Goal: Transaction & Acquisition: Purchase product/service

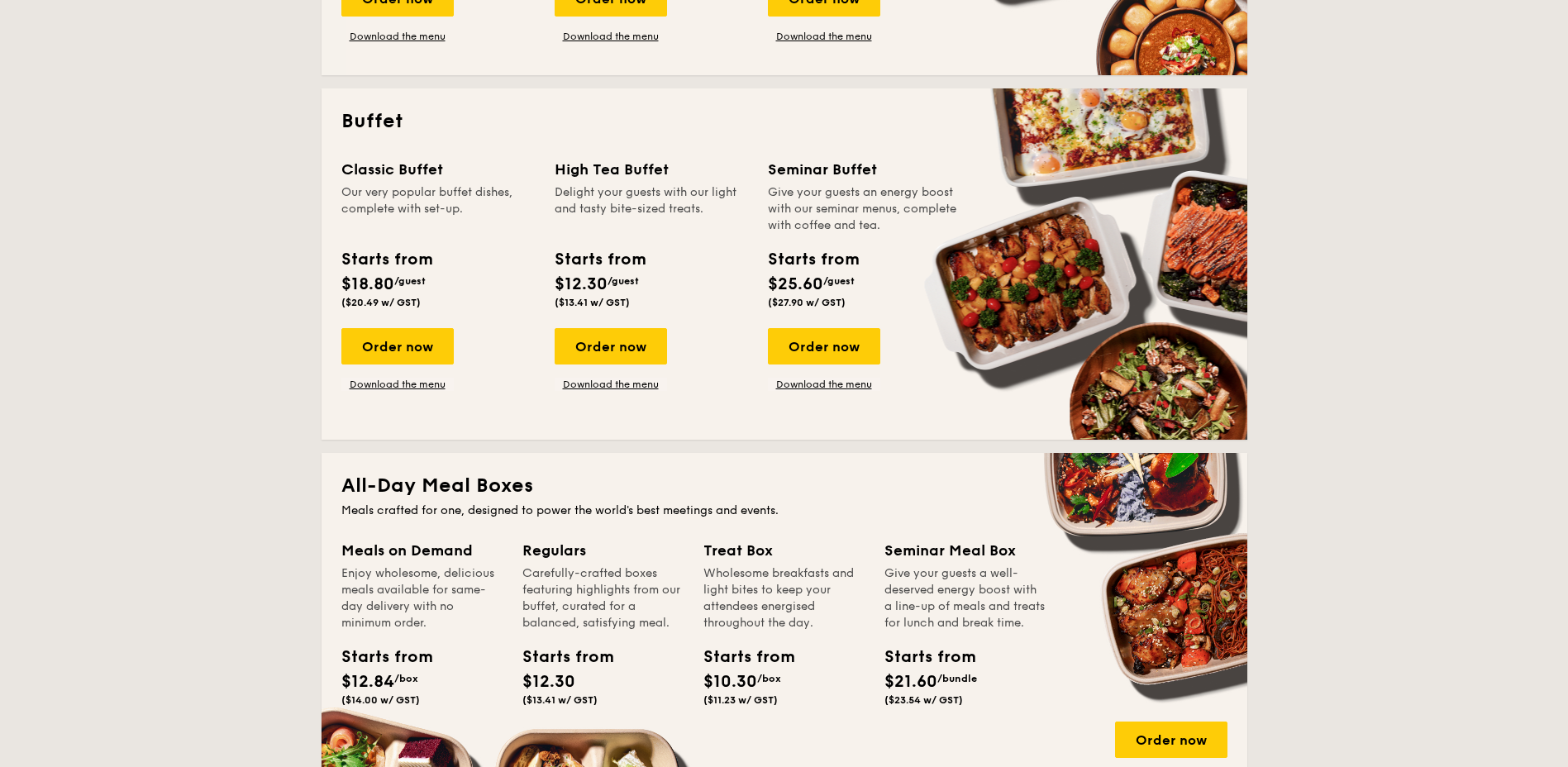
scroll to position [744, 0]
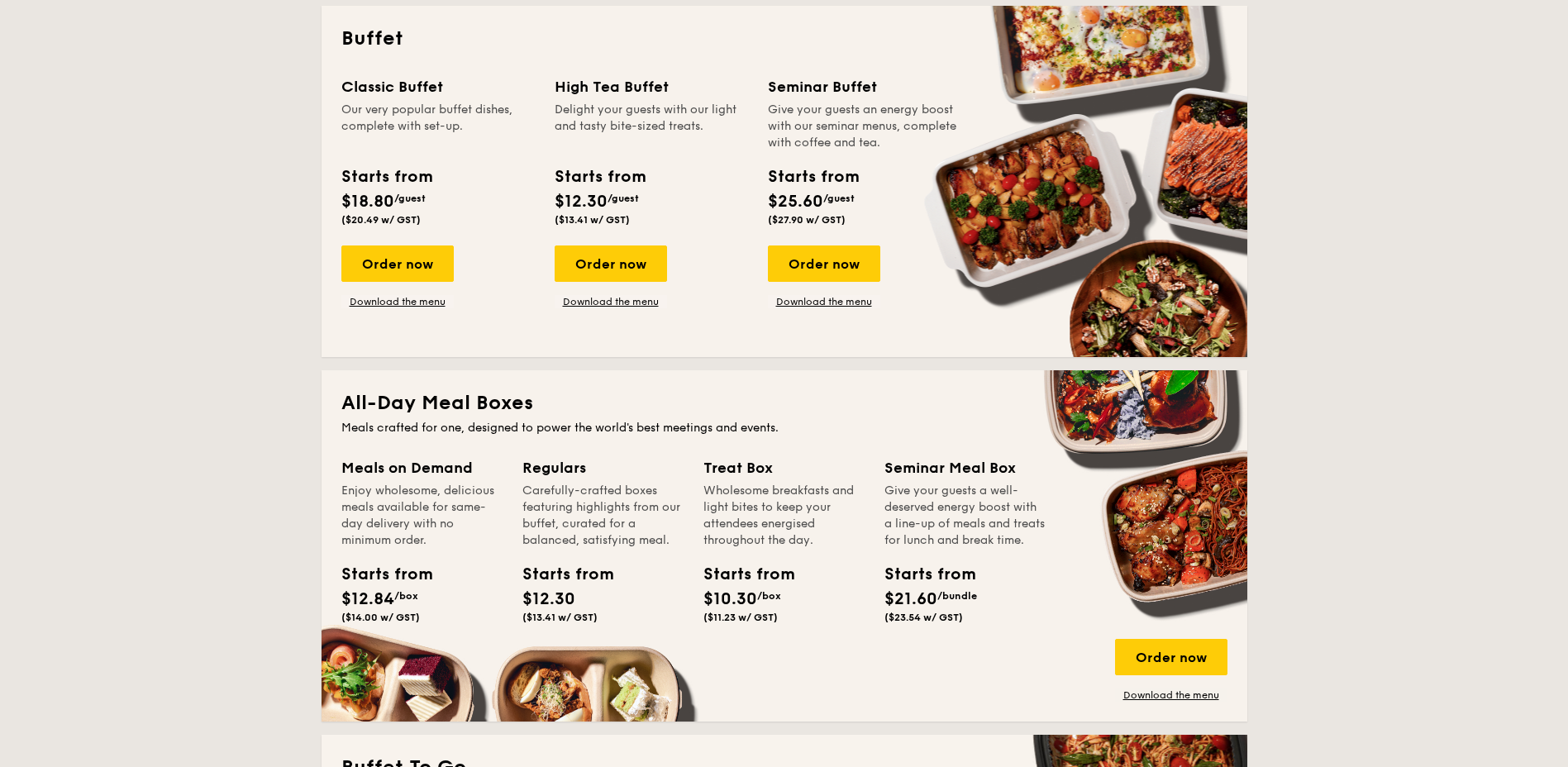
click at [805, 187] on div "Starts from" at bounding box center [813, 177] width 90 height 25
click at [423, 192] on span "/guest" at bounding box center [409, 198] width 31 height 12
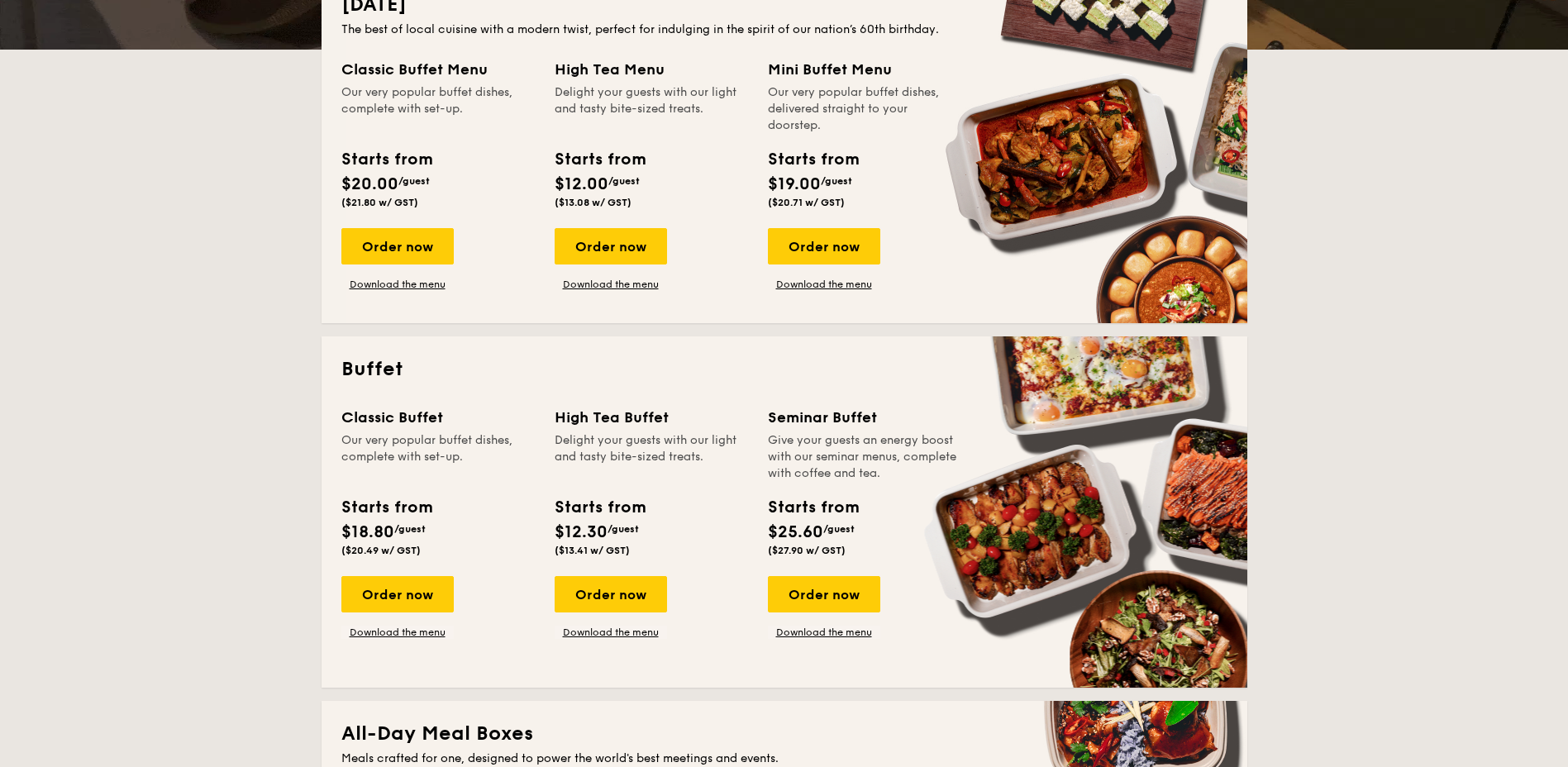
scroll to position [578, 0]
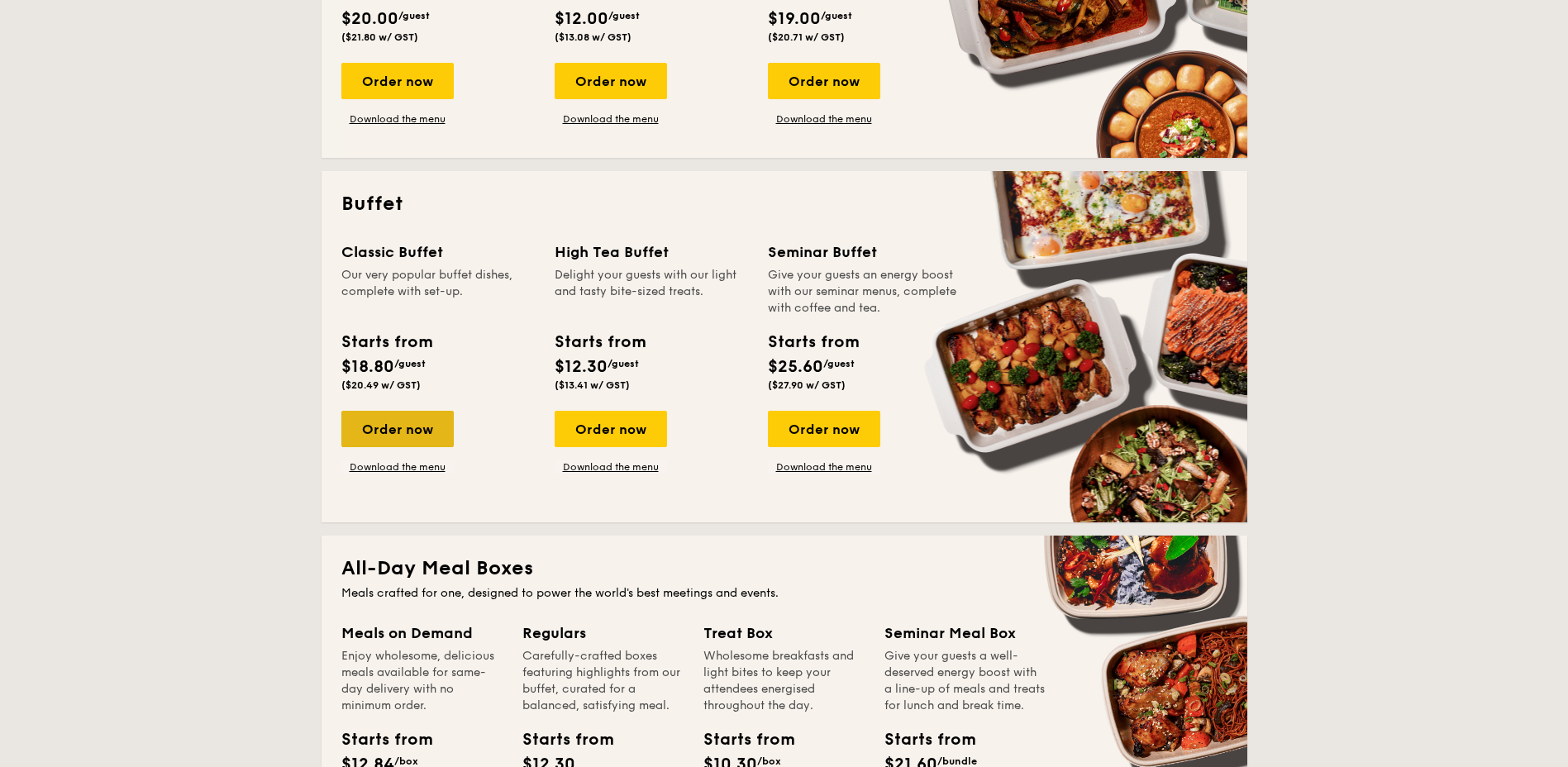
drag, startPoint x: 346, startPoint y: 203, endPoint x: 445, endPoint y: 423, distance: 241.2
click at [445, 423] on div "Buffet Classic Buffet Our very popular buffet dishes, complete with set-up. Sta…" at bounding box center [785, 346] width 926 height 351
copy div "Buffet Classic Buffet Our very popular buffet dishes, complete with set-up. Sta…"
click at [451, 382] on div "Starts from $18.80 /guest ($20.49 w/ GST)" at bounding box center [438, 364] width 207 height 68
click at [425, 380] on div "Starts from $18.80 /guest ($20.49 w/ GST)" at bounding box center [386, 360] width 90 height 61
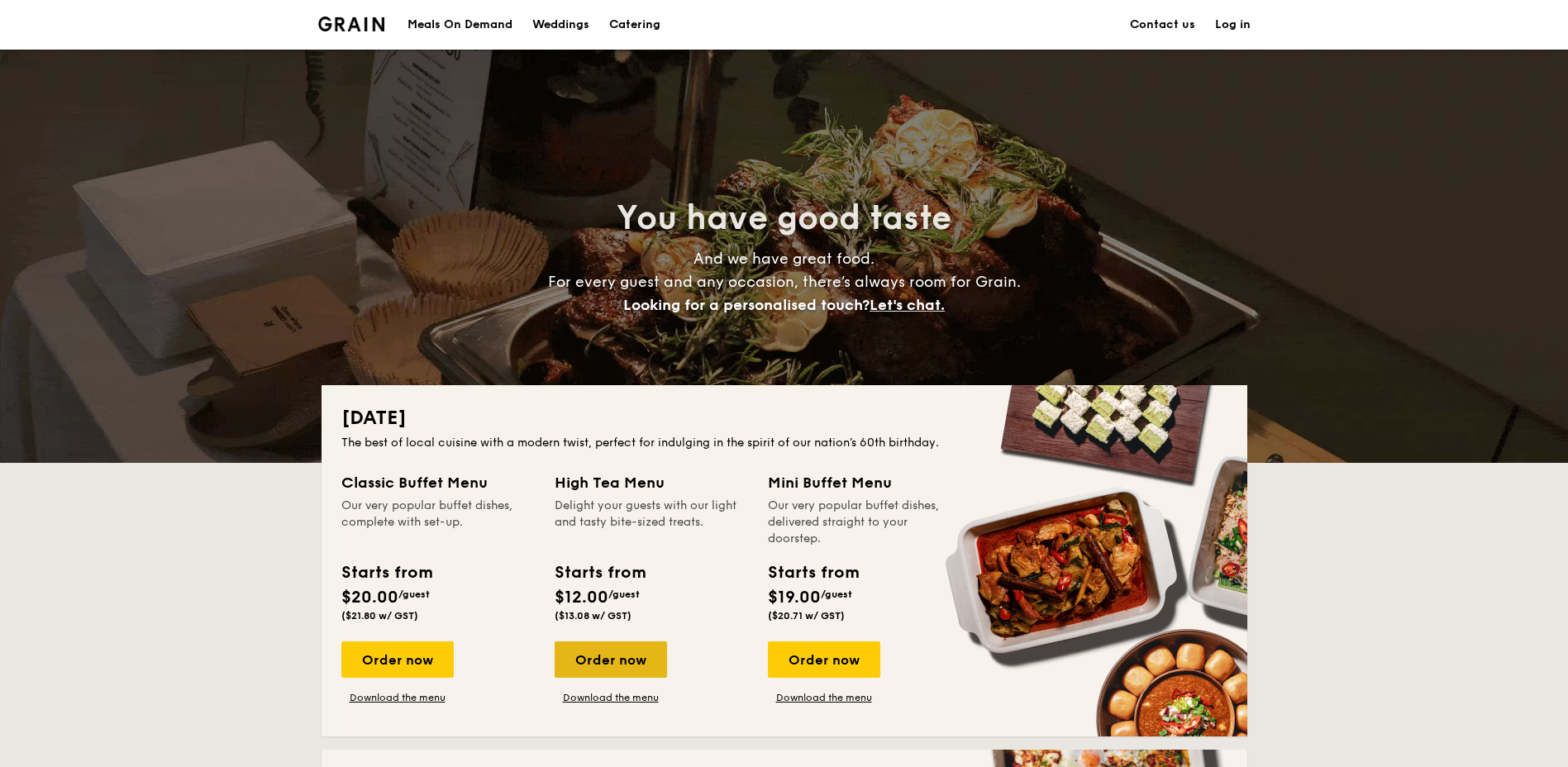
scroll to position [331, 0]
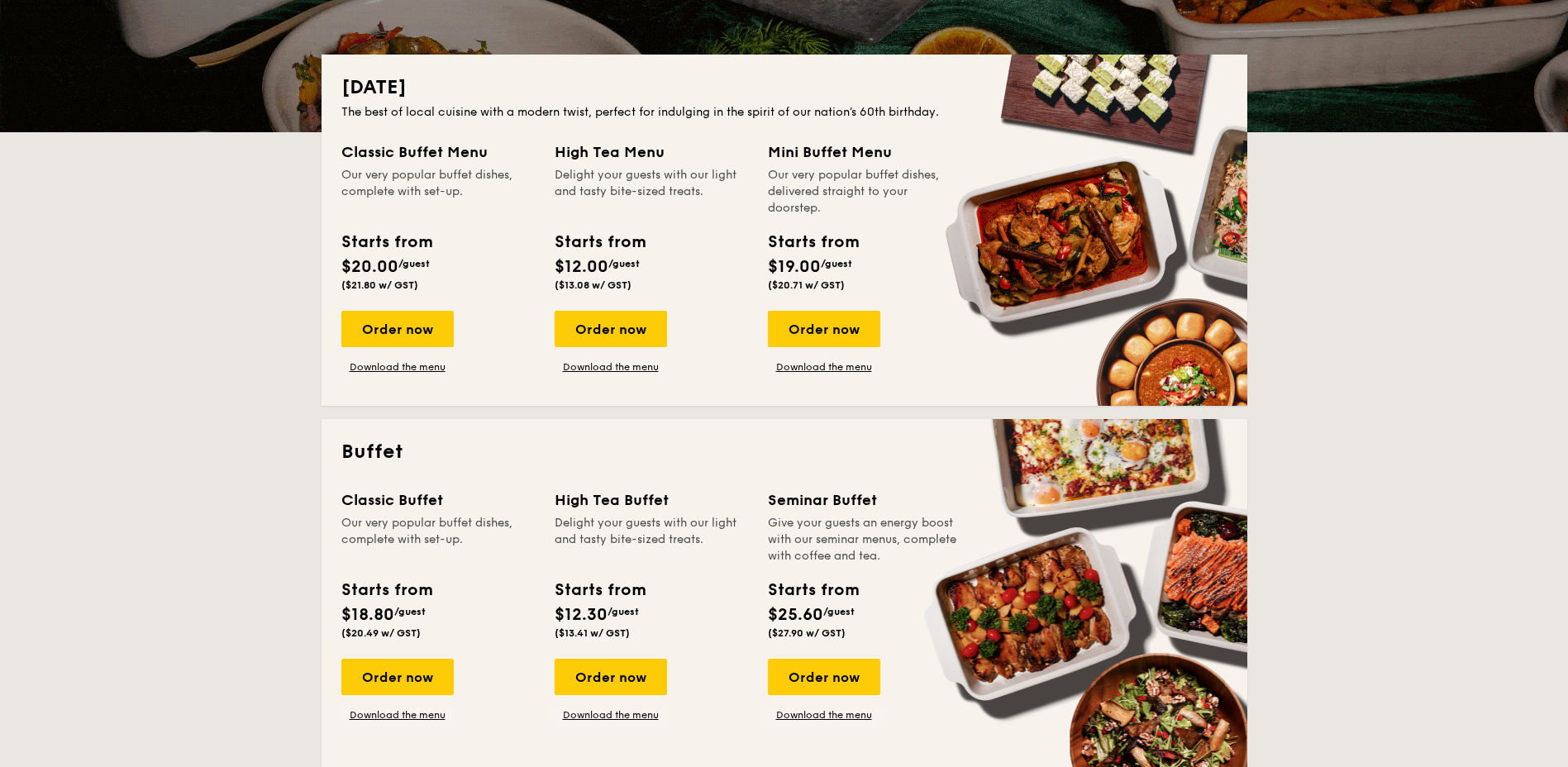
click at [343, 450] on h2 "Buffet" at bounding box center [784, 452] width 886 height 27
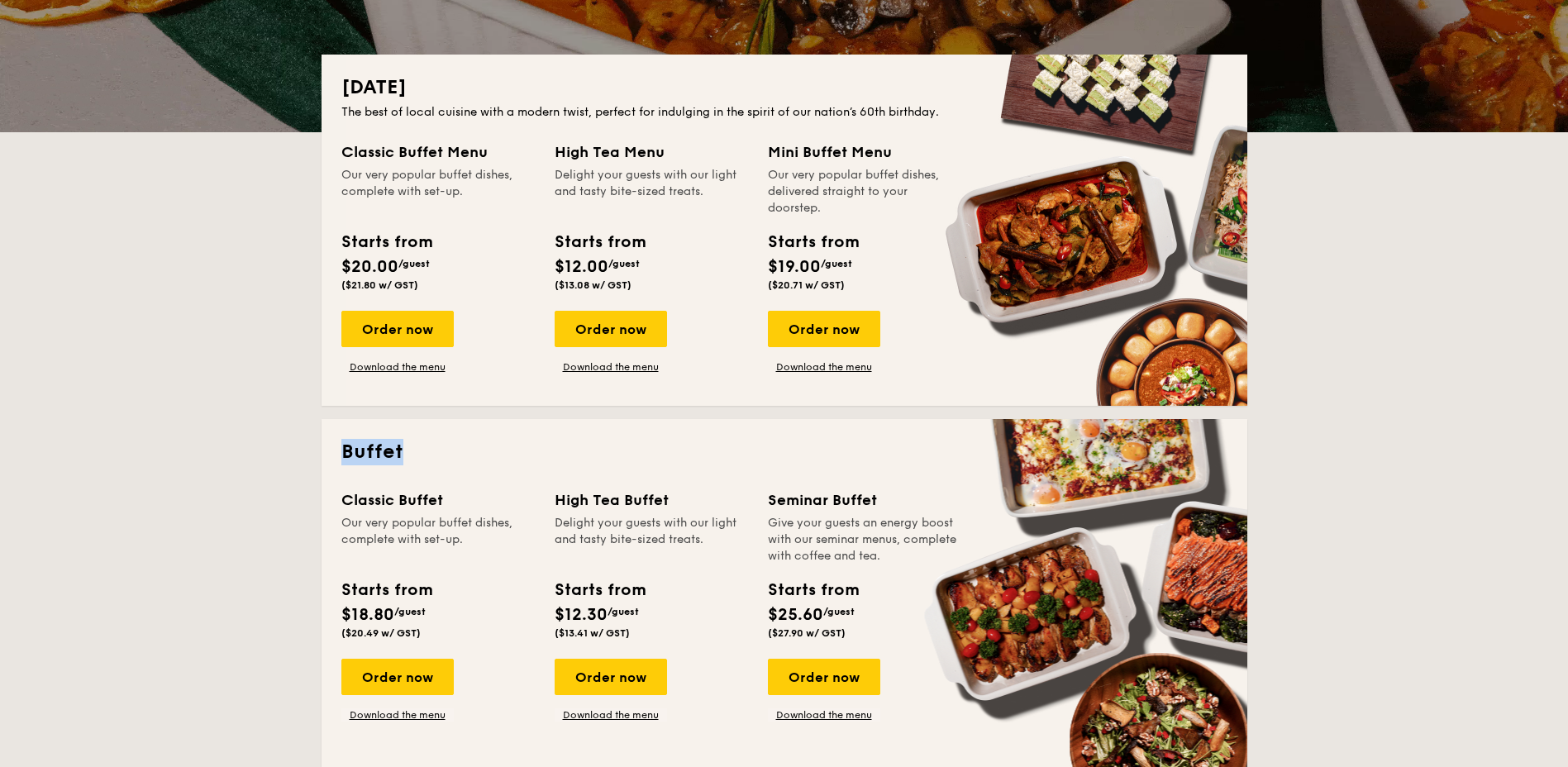
click at [343, 450] on h2 "Buffet" at bounding box center [784, 452] width 886 height 27
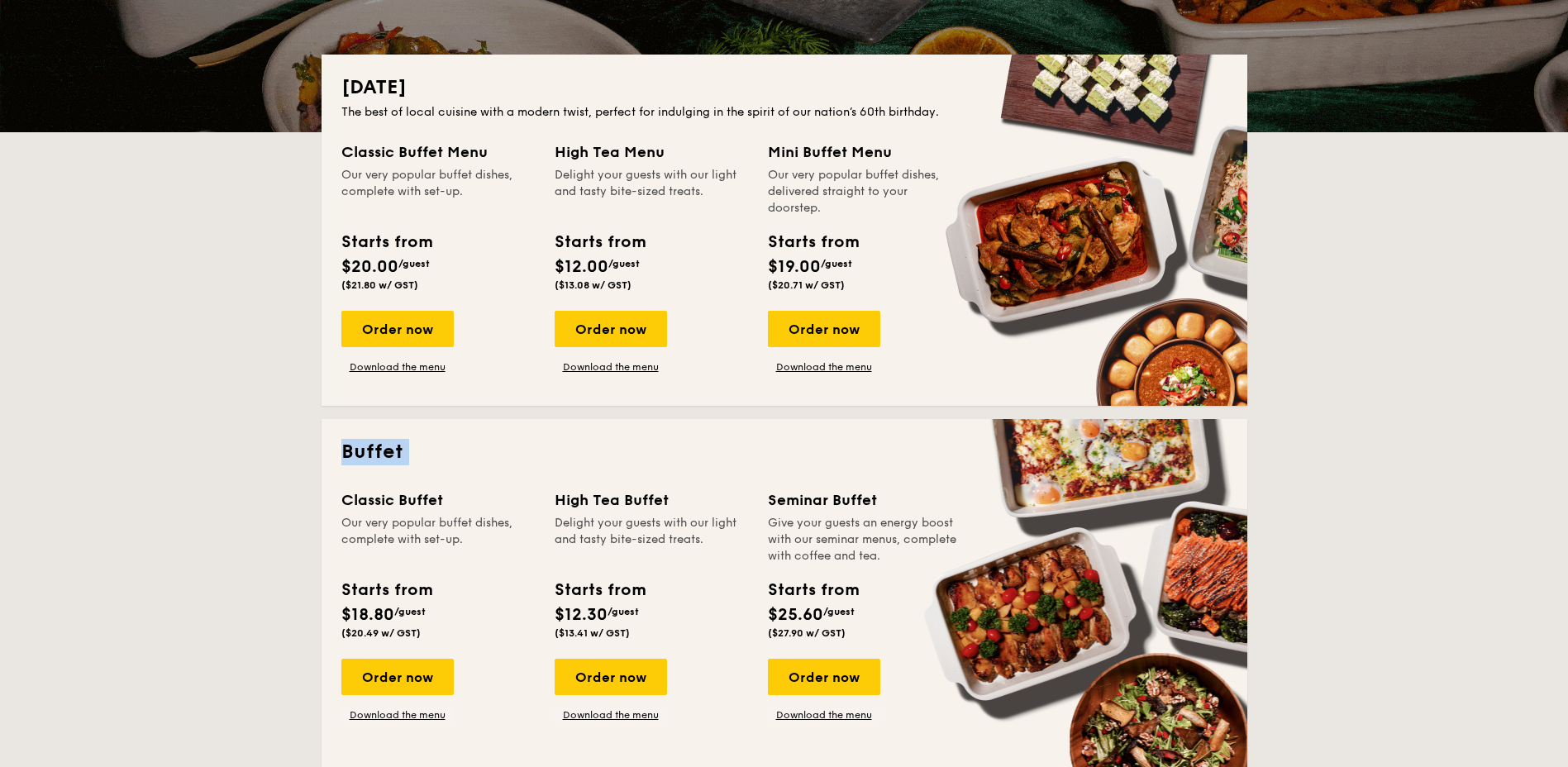
click at [343, 450] on h2 "Buffet" at bounding box center [784, 452] width 886 height 27
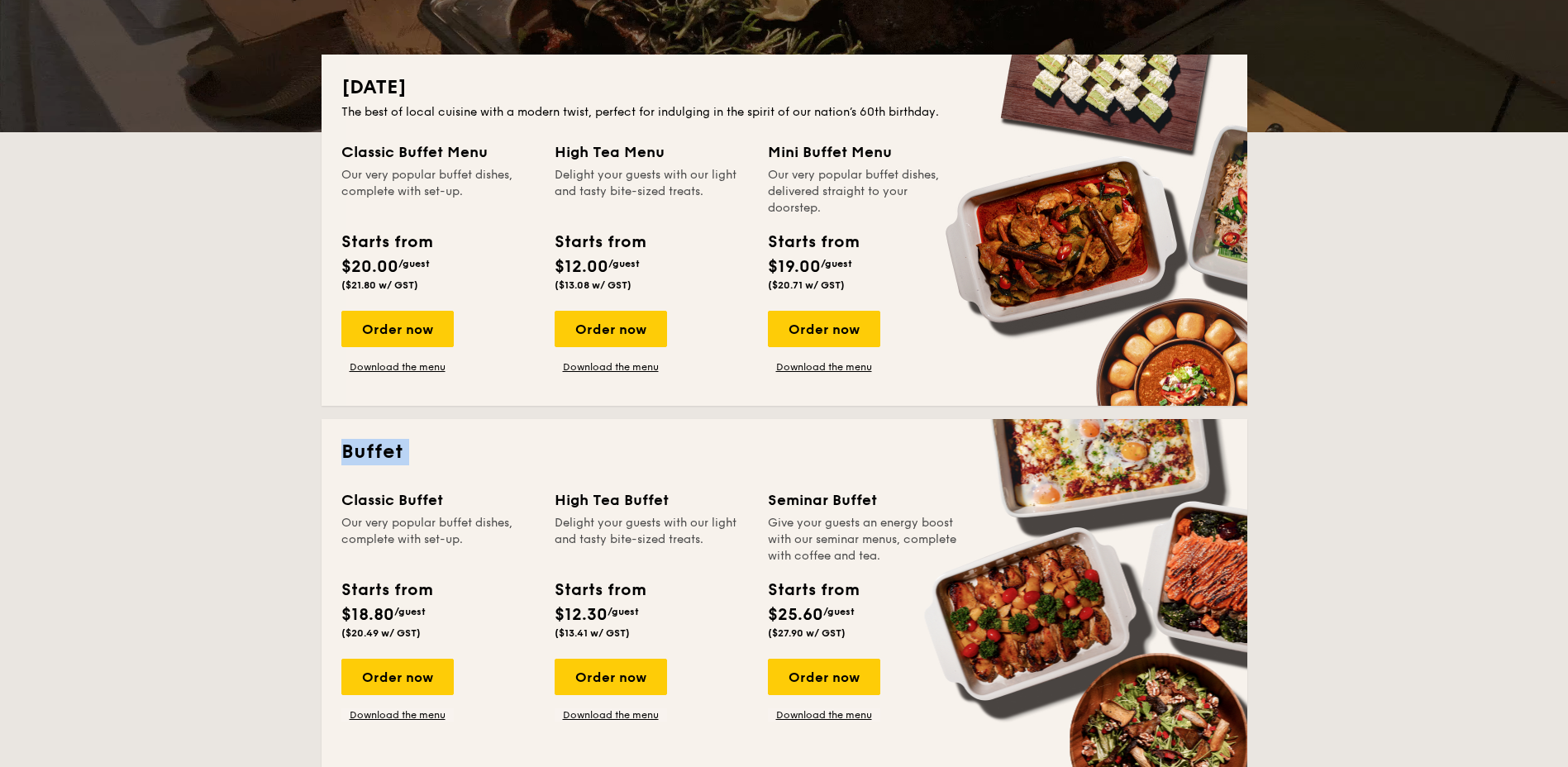
drag, startPoint x: 343, startPoint y: 450, endPoint x: 393, endPoint y: 476, distance: 56.4
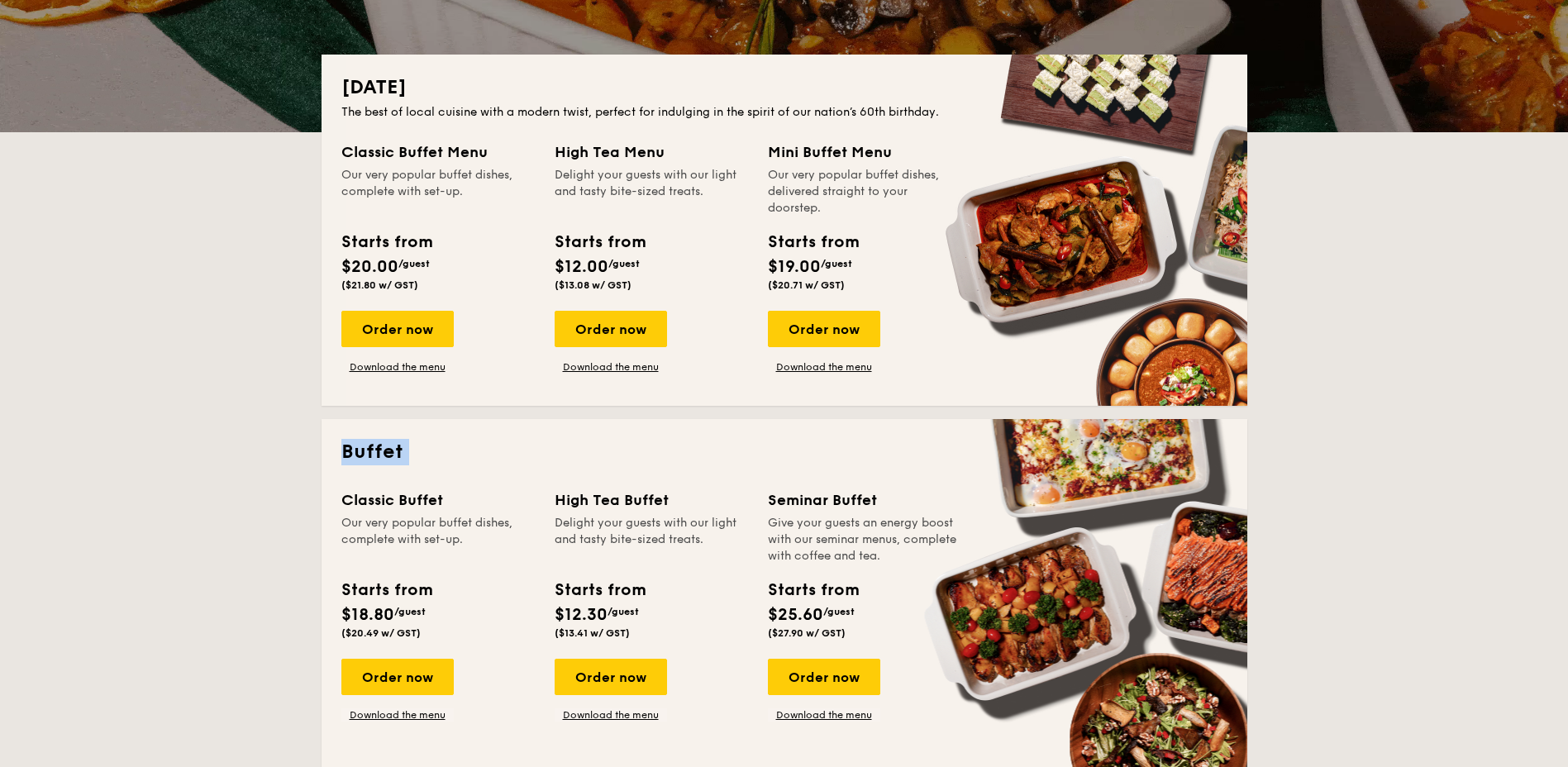
click at [393, 476] on div "Buffet Classic Buffet Our very popular buffet dishes, complete with set-up. Sta…" at bounding box center [785, 594] width 926 height 351
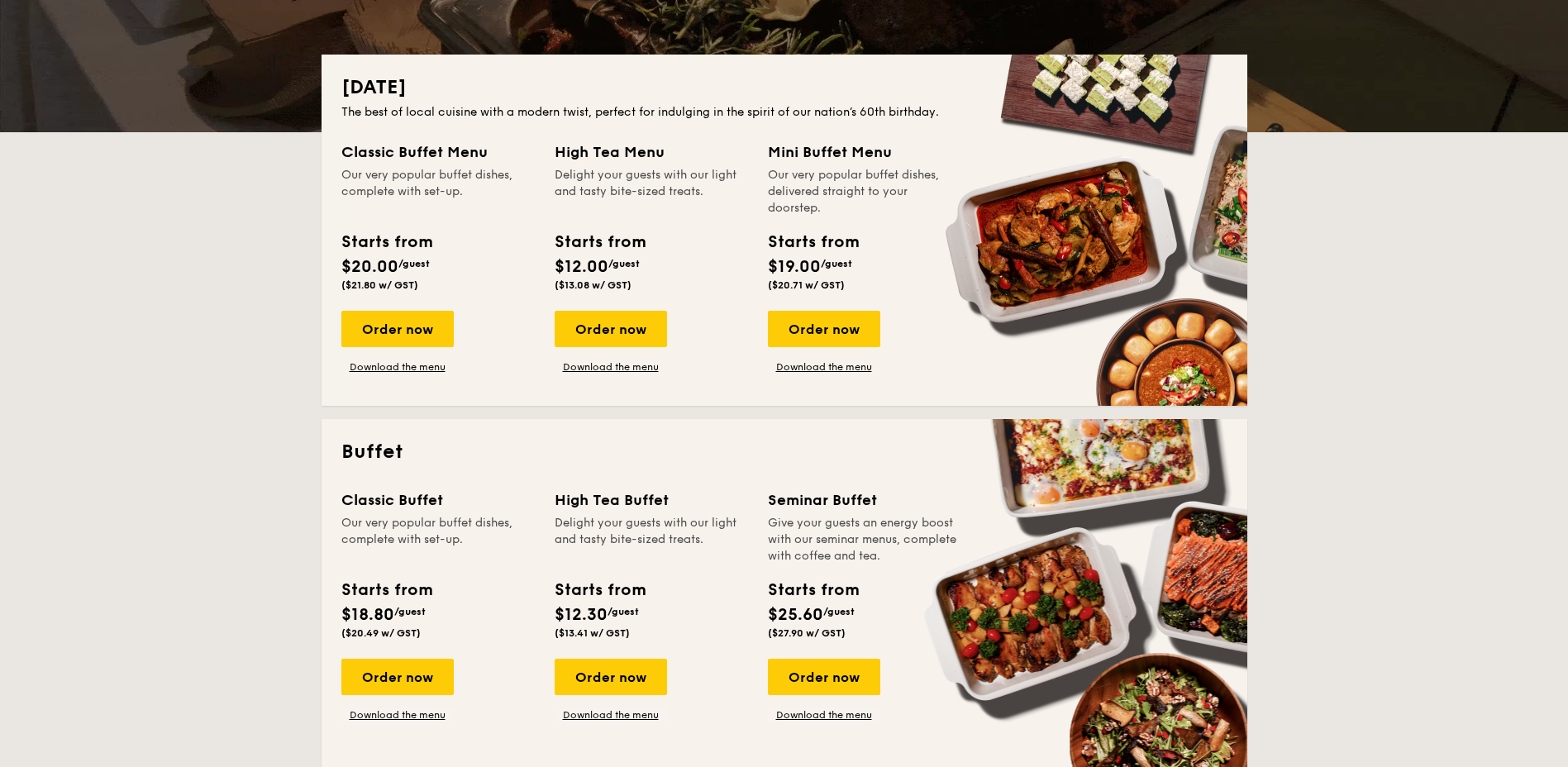
click at [384, 525] on div "Our very popular buffet dishes, complete with set-up." at bounding box center [438, 539] width 193 height 49
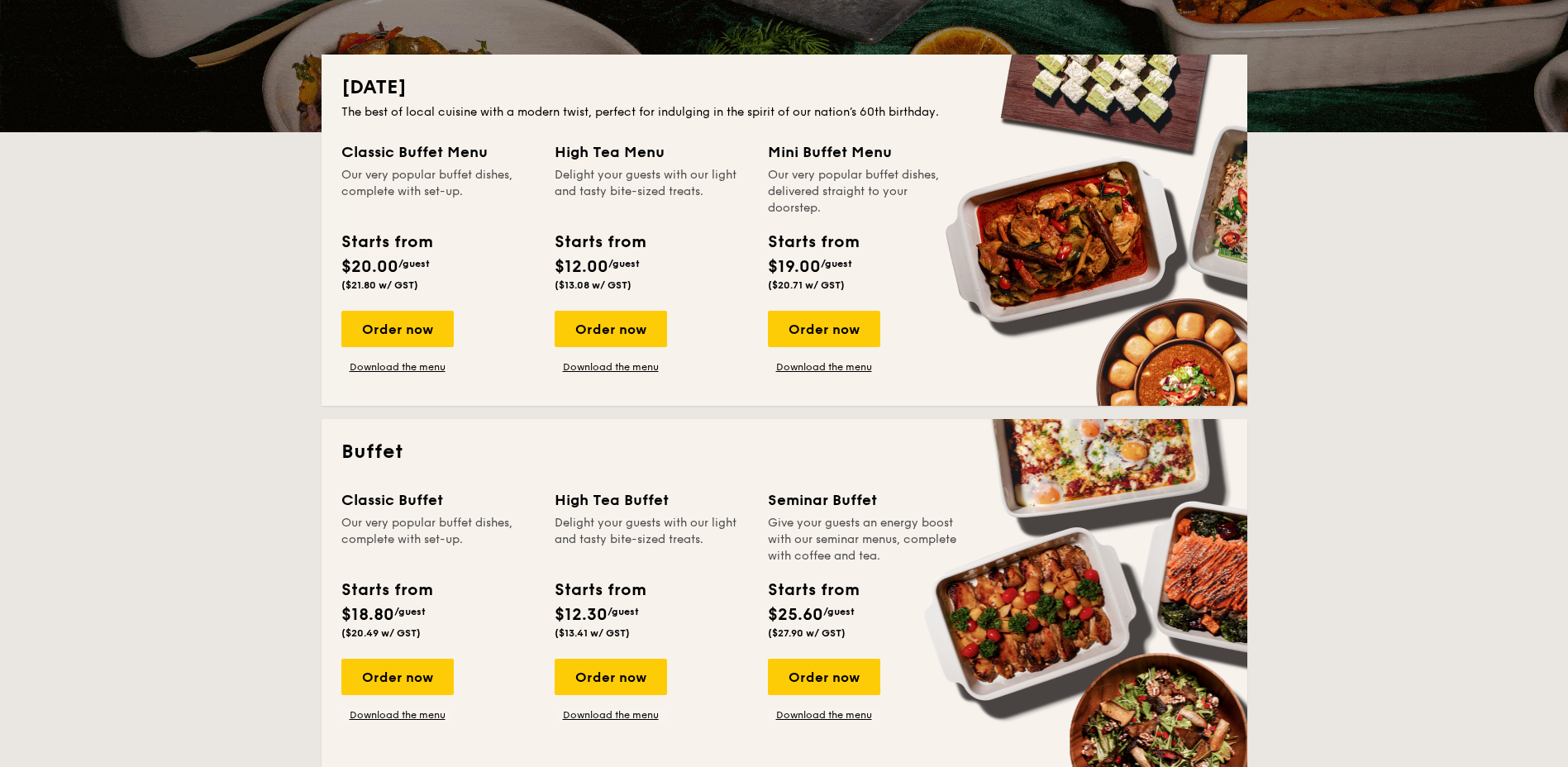
click at [384, 522] on div "Our very popular buffet dishes, complete with set-up." at bounding box center [438, 539] width 193 height 49
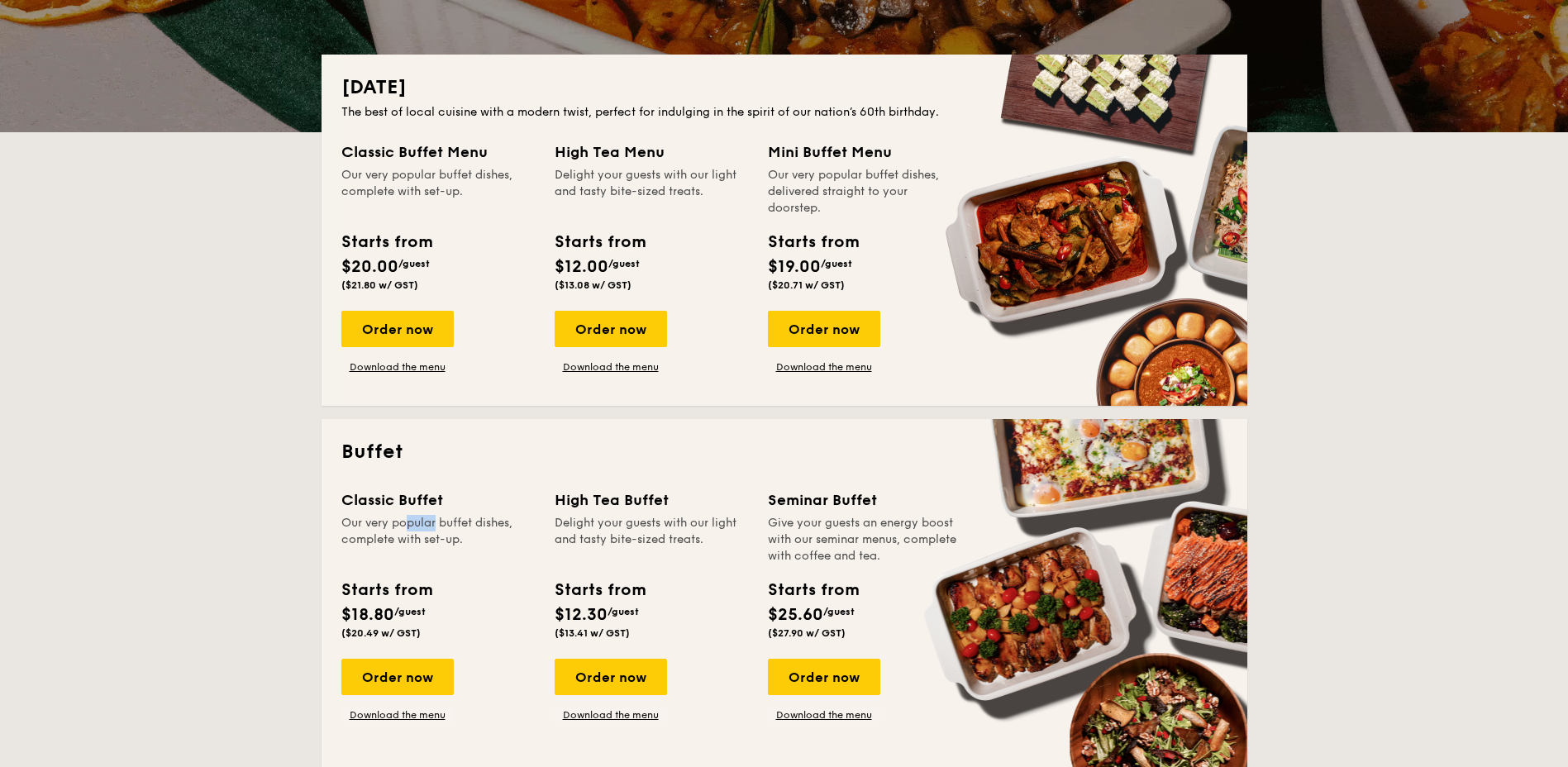
click at [384, 522] on div "Our very popular buffet dishes, complete with set-up." at bounding box center [438, 539] width 193 height 49
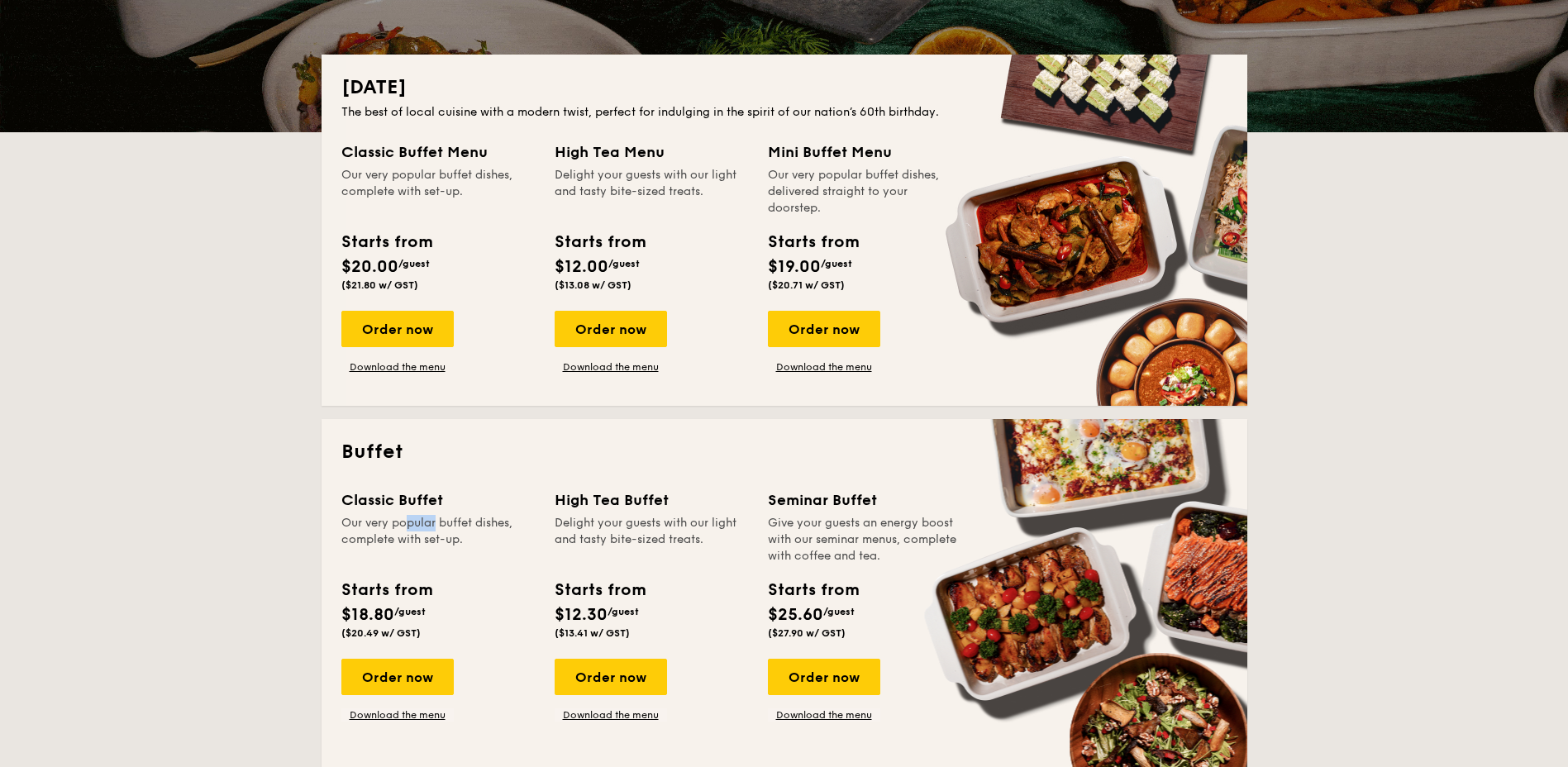
click at [383, 528] on div "Our very popular buffet dishes, complete with set-up." at bounding box center [438, 539] width 193 height 49
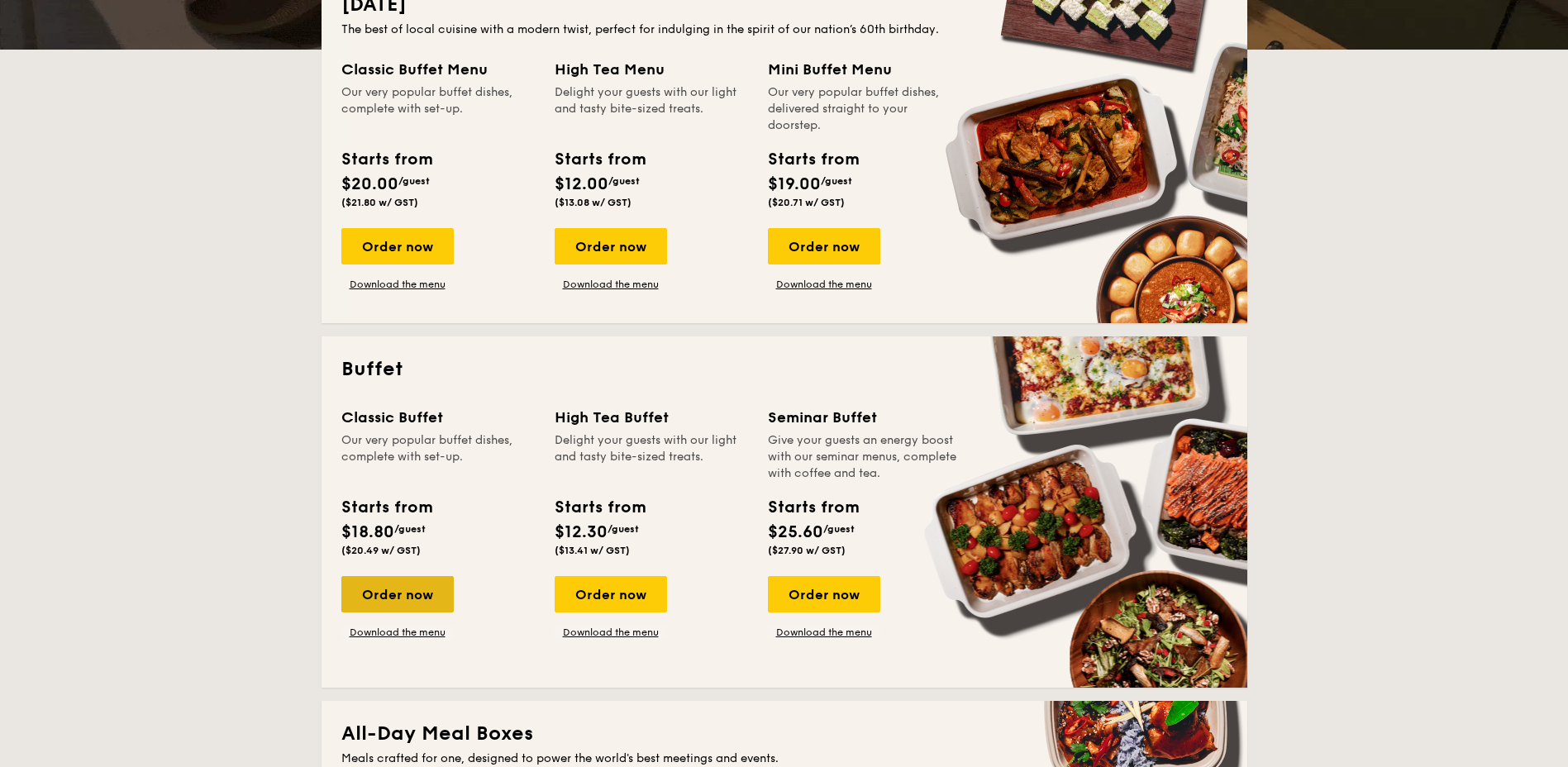
scroll to position [496, 0]
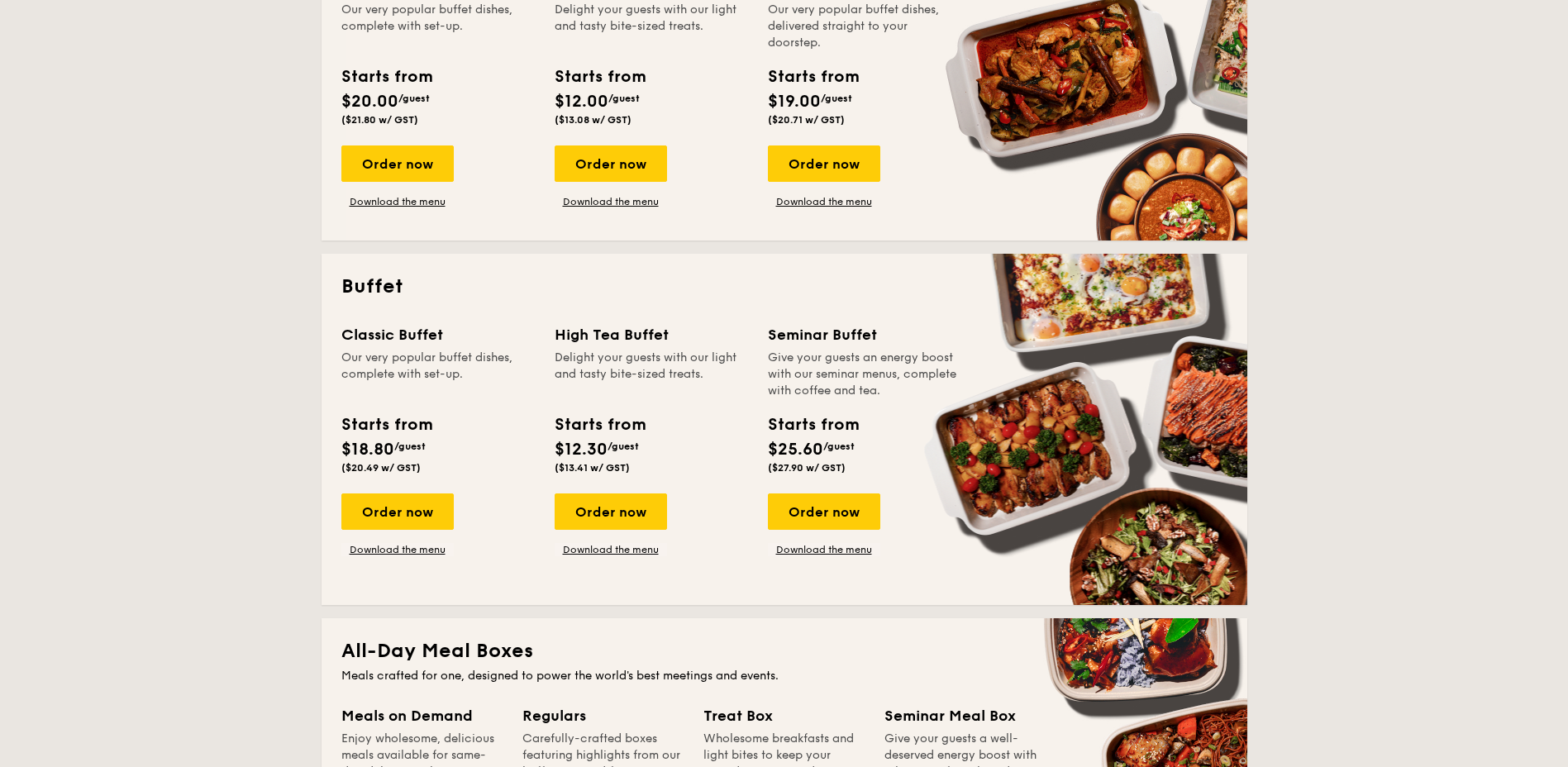
click at [356, 278] on h2 "Buffet" at bounding box center [784, 287] width 886 height 27
drag, startPoint x: 356, startPoint y: 278, endPoint x: 357, endPoint y: 267, distance: 11.0
click at [357, 270] on div "Buffet Classic Buffet Our very popular buffet dishes, complete with set-up. Sta…" at bounding box center [785, 429] width 926 height 351
click at [375, 361] on div "Our very popular buffet dishes, complete with set-up." at bounding box center [438, 374] width 193 height 49
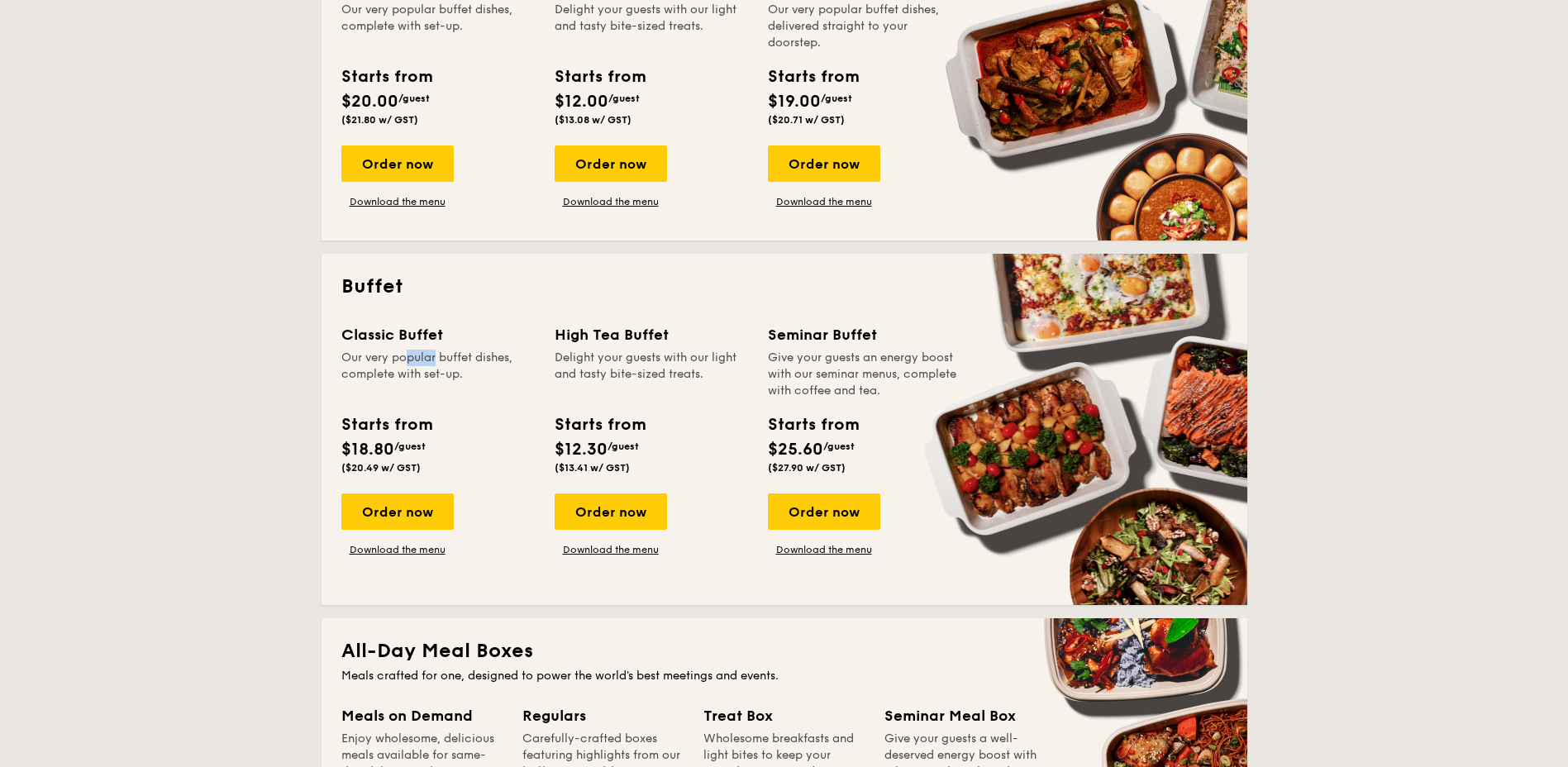
click at [375, 361] on div "Our very popular buffet dishes, complete with set-up." at bounding box center [438, 374] width 193 height 49
drag, startPoint x: 375, startPoint y: 361, endPoint x: 347, endPoint y: 464, distance: 106.7
click at [347, 464] on span "($20.49 w/ GST)" at bounding box center [381, 468] width 80 height 12
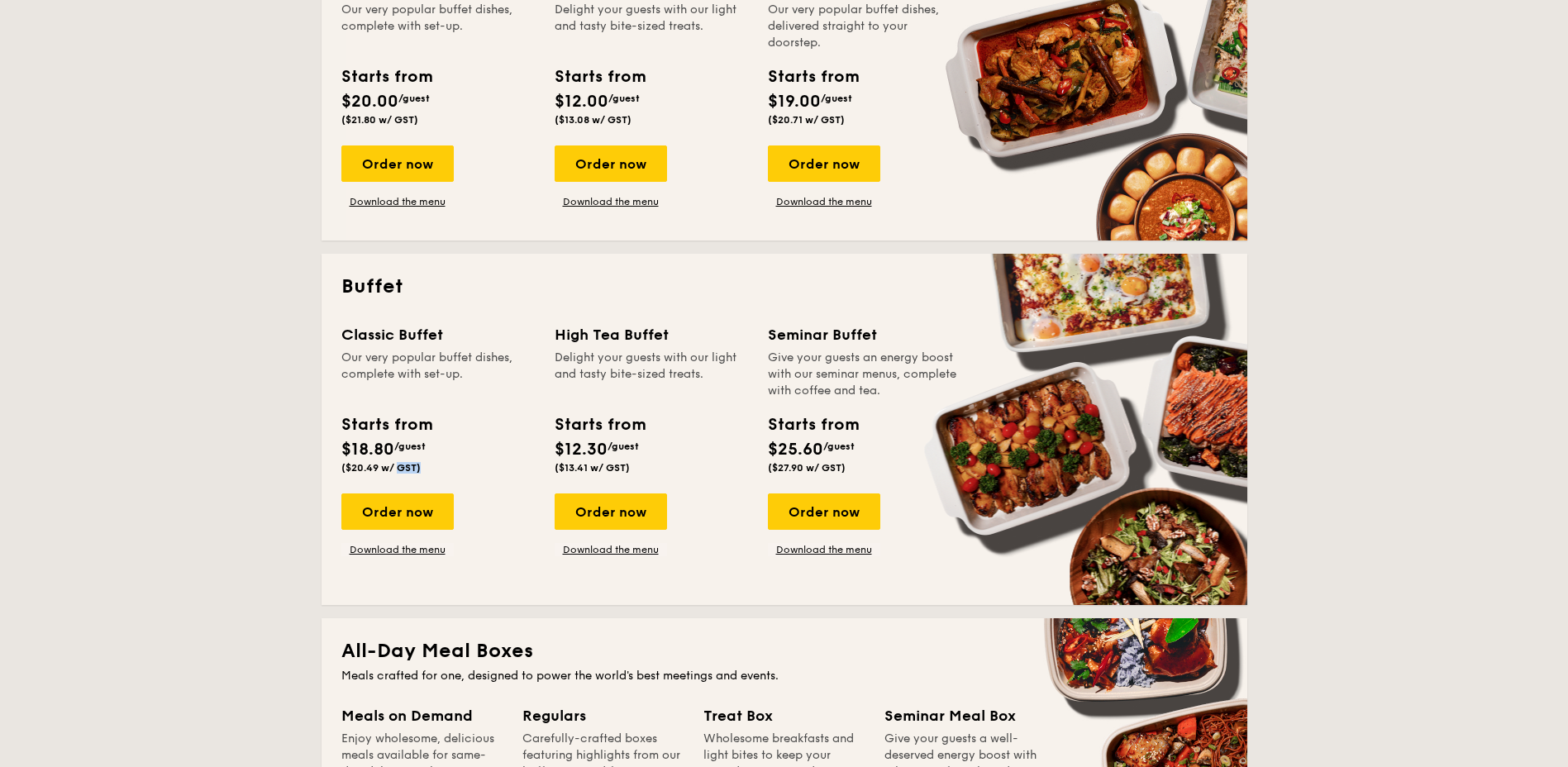
click at [347, 464] on span "($20.49 w/ GST)" at bounding box center [381, 468] width 80 height 12
drag, startPoint x: 347, startPoint y: 464, endPoint x: 347, endPoint y: 439, distance: 25.0
click at [347, 439] on div "Starts from $18.80 /guest ($20.49 w/ GST)" at bounding box center [386, 442] width 90 height 61
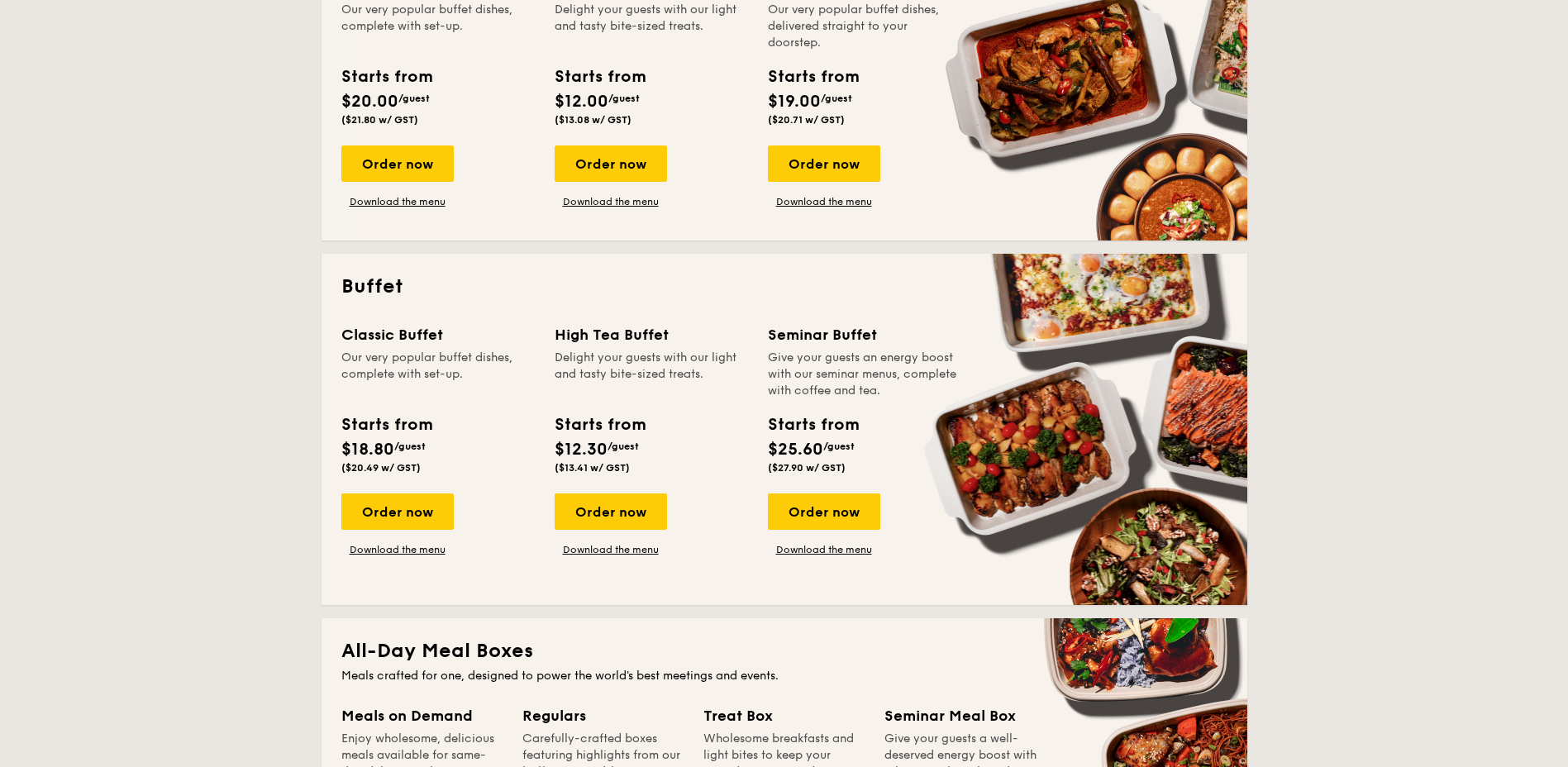
drag, startPoint x: 347, startPoint y: 439, endPoint x: 471, endPoint y: 546, distance: 163.8
click at [471, 546] on div "Order now Download the menu" at bounding box center [438, 525] width 193 height 63
click at [428, 546] on link "Download the menu" at bounding box center [398, 550] width 113 height 13
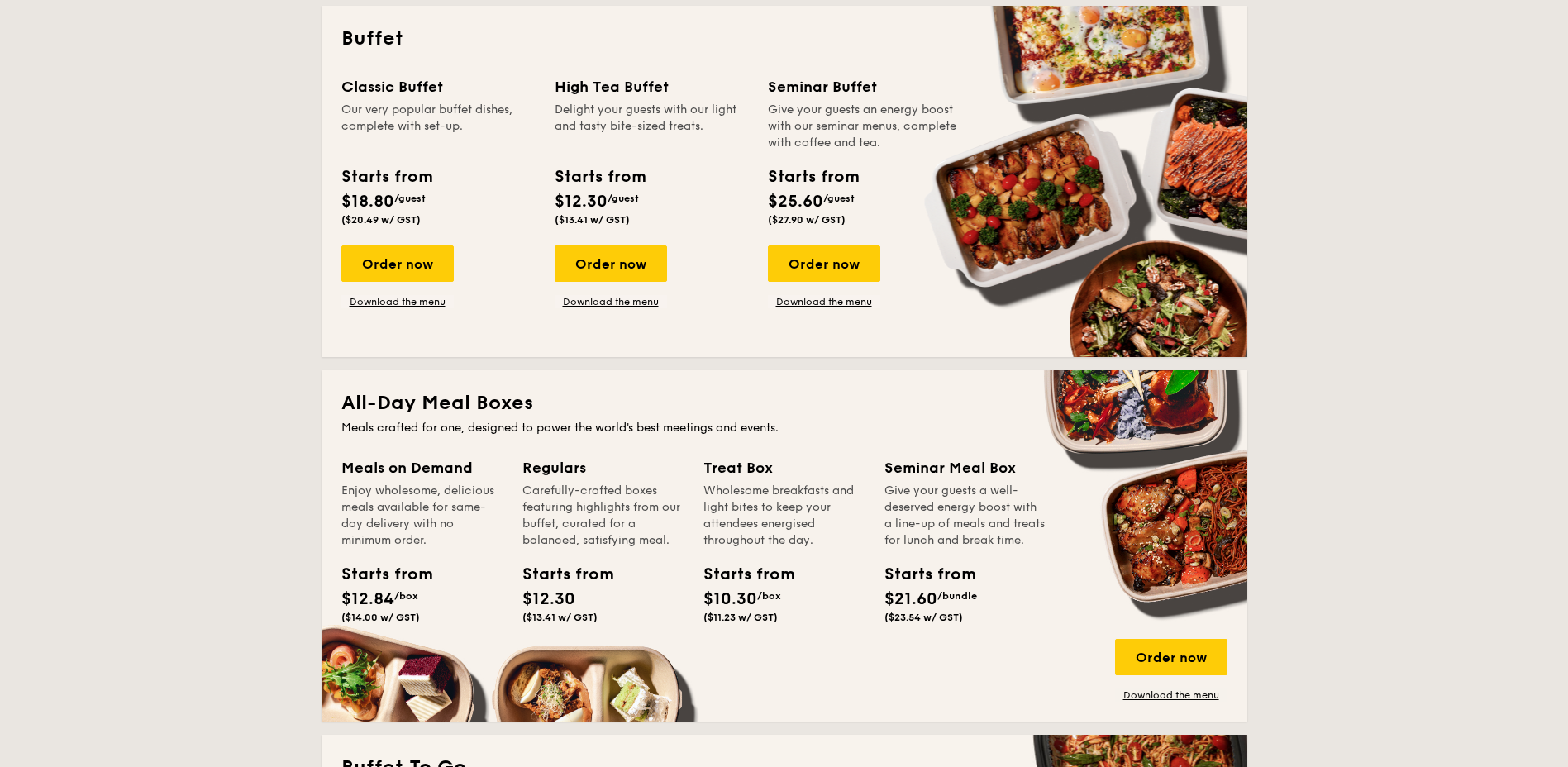
scroll to position [1158, 0]
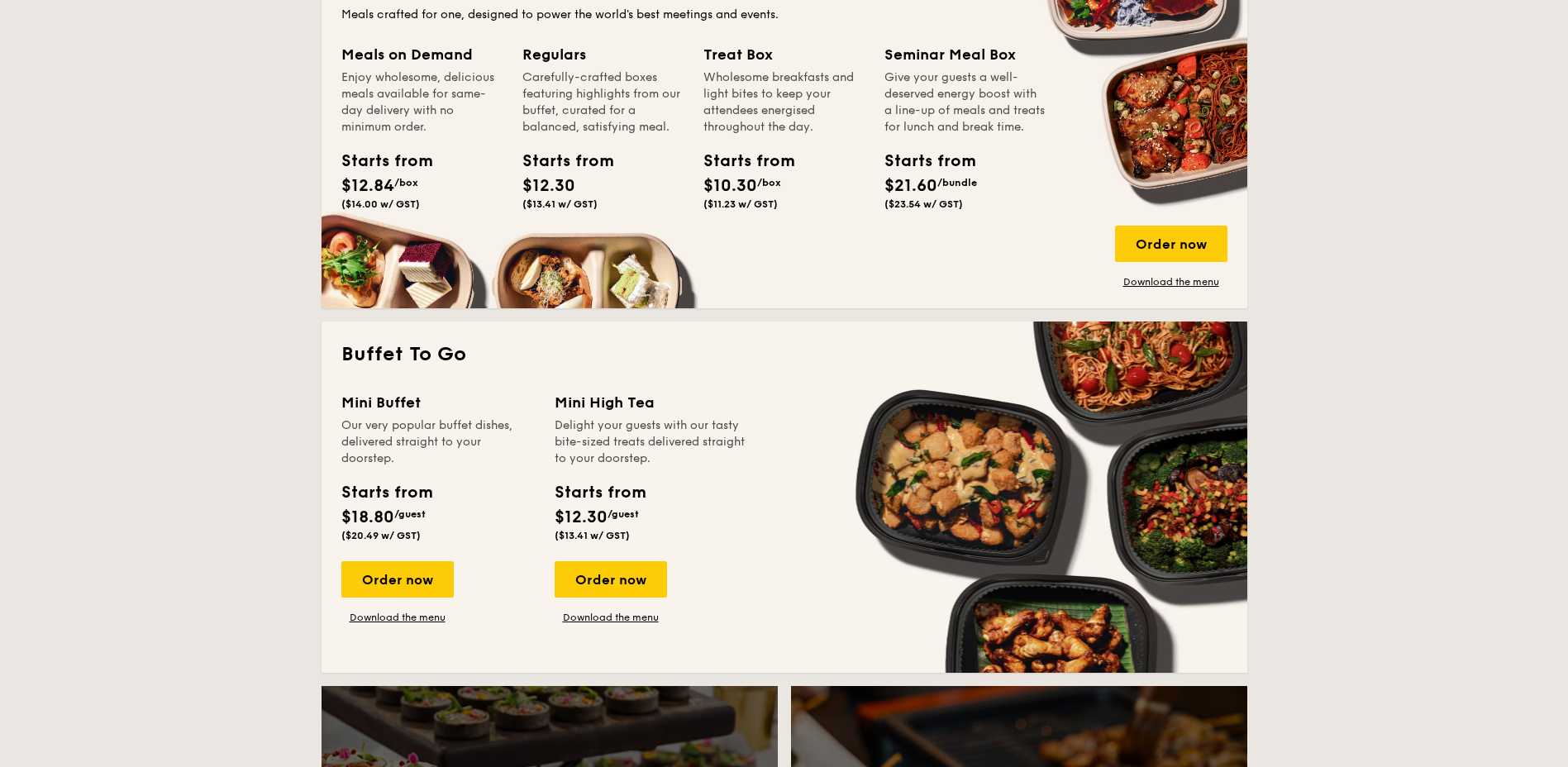
drag, startPoint x: 344, startPoint y: 400, endPoint x: 446, endPoint y: 504, distance: 145.7
click at [446, 504] on div "Mini Buffet Our very popular buffet dishes, delivered straight to your doorstep…" at bounding box center [438, 469] width 193 height 157
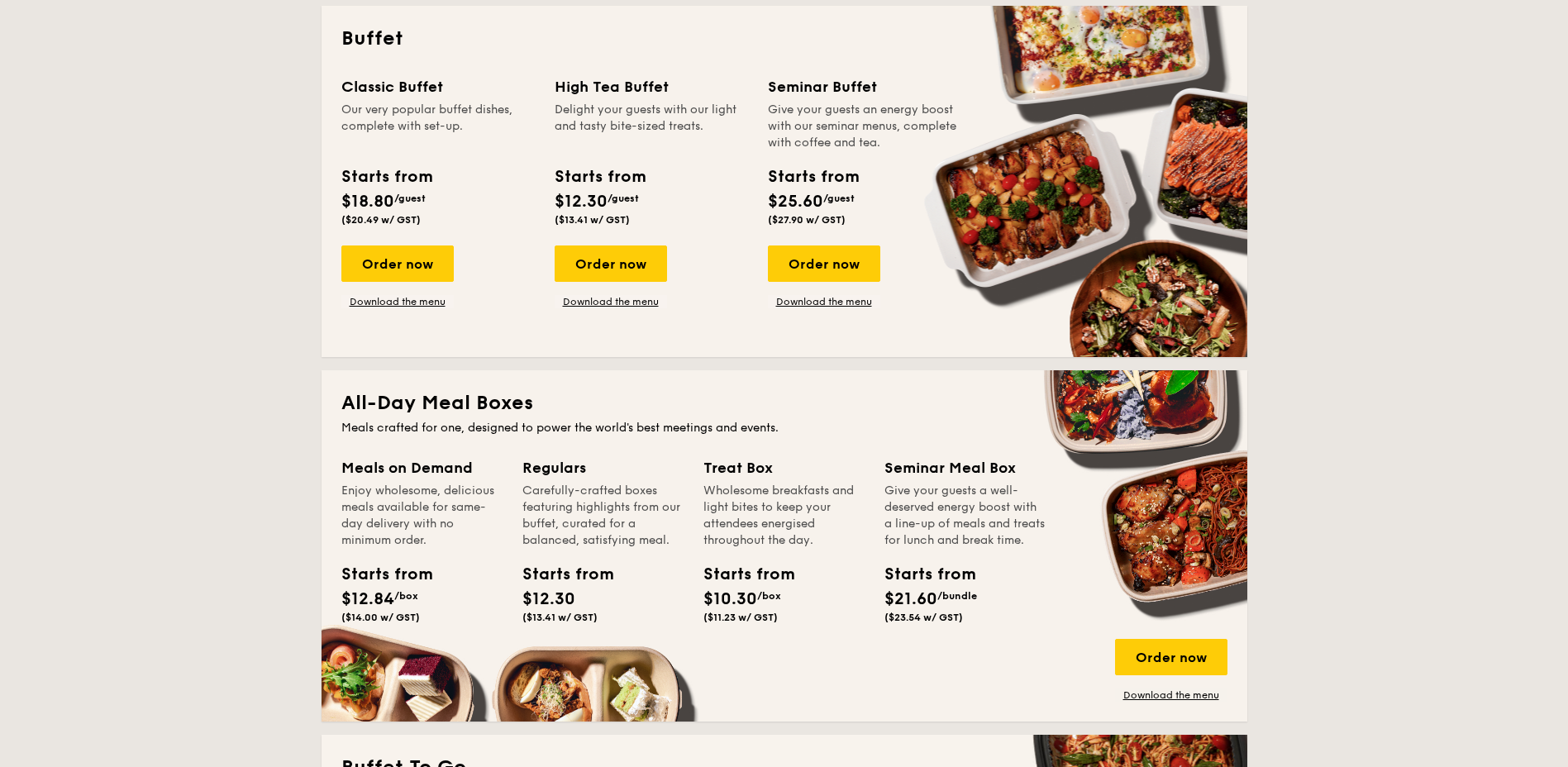
scroll to position [662, 0]
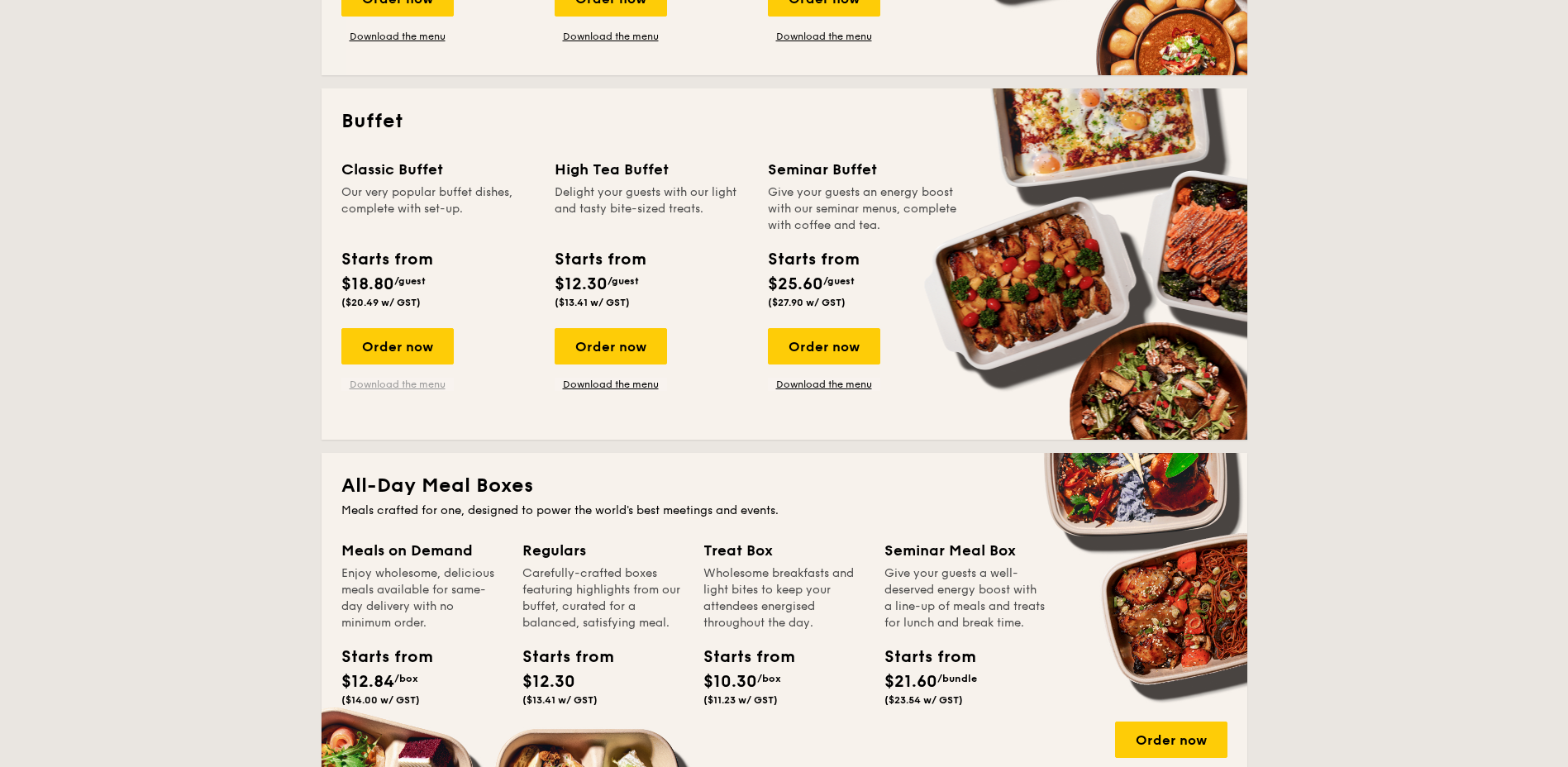
click at [391, 384] on link "Download the menu" at bounding box center [398, 384] width 113 height 13
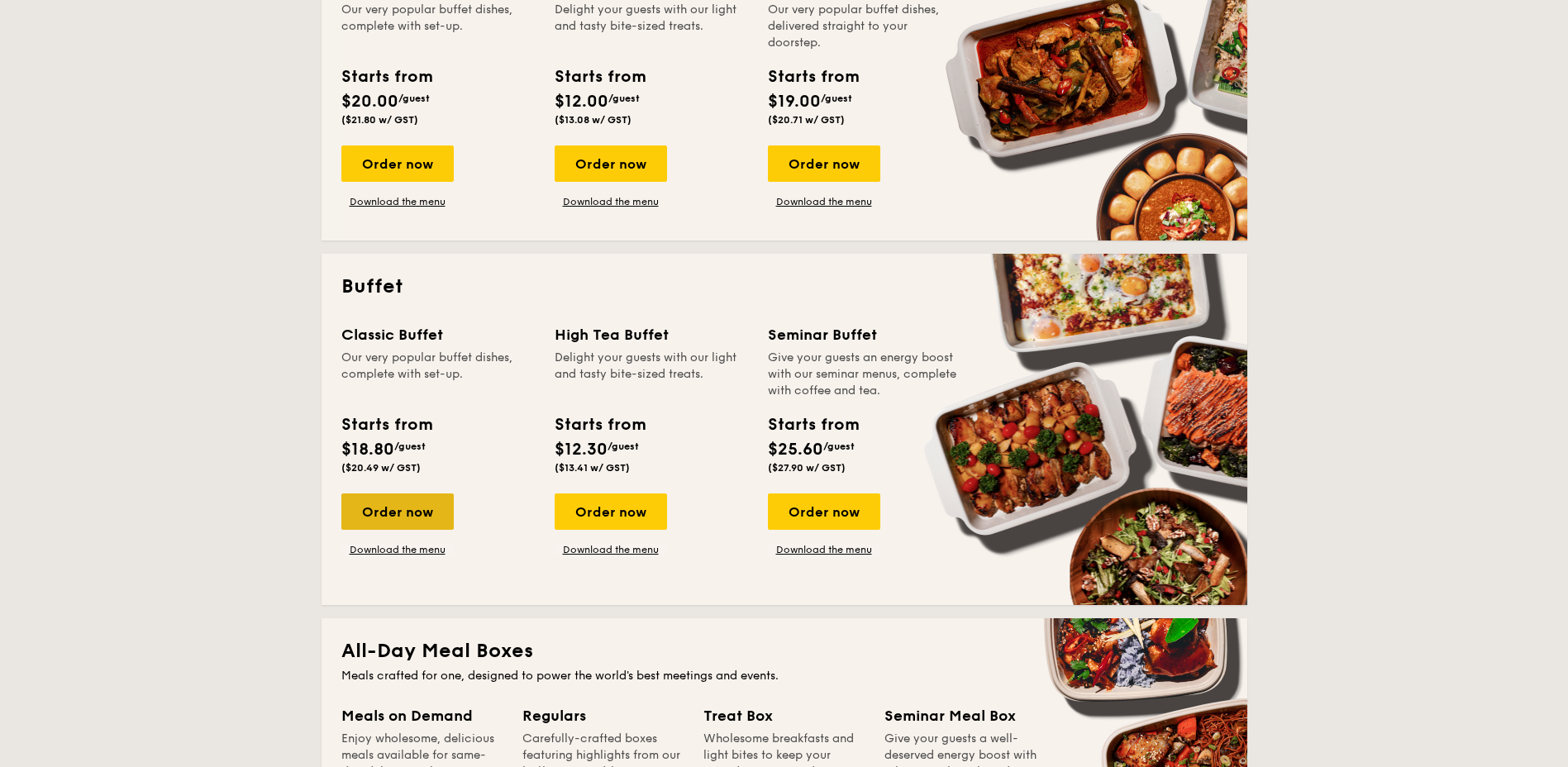
click at [413, 530] on div "Order now" at bounding box center [398, 511] width 113 height 37
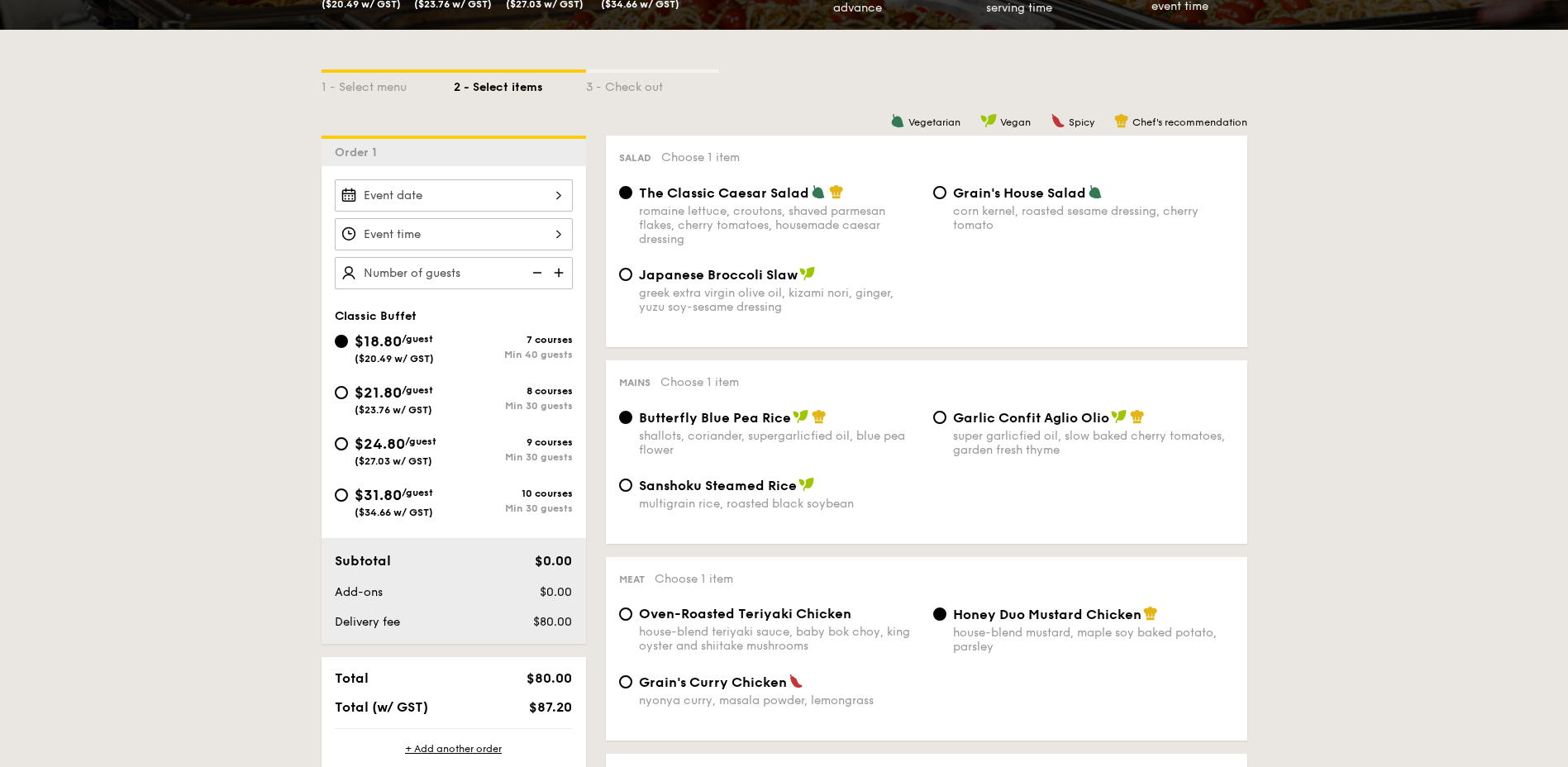
scroll to position [413, 0]
